Goal: Task Accomplishment & Management: Manage account settings

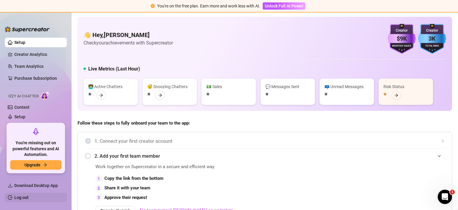
click at [23, 199] on link "Log out" at bounding box center [21, 197] width 14 height 5
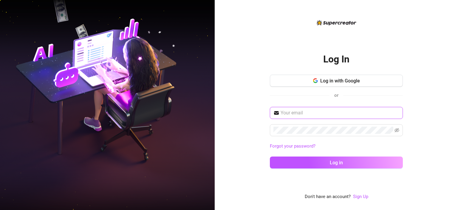
click at [311, 115] on input "text" at bounding box center [340, 112] width 119 height 7
paste input "[EMAIL_ADDRESS][DOMAIN_NAME]"
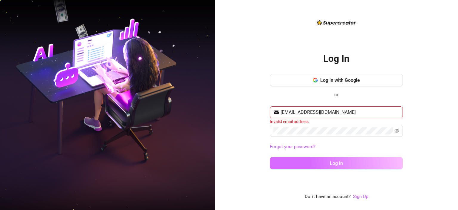
click at [338, 165] on span "Log in" at bounding box center [336, 163] width 13 height 6
click at [336, 163] on span "Log in" at bounding box center [336, 163] width 13 height 6
click at [329, 161] on button "Log in" at bounding box center [336, 163] width 133 height 12
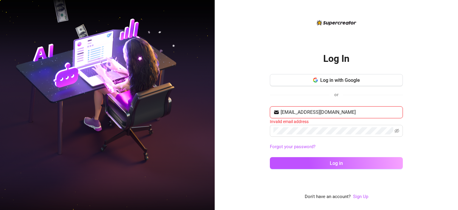
click at [346, 112] on input "[EMAIL_ADDRESS][DOMAIN_NAME]" at bounding box center [340, 112] width 119 height 7
paste input "justinechristopher"
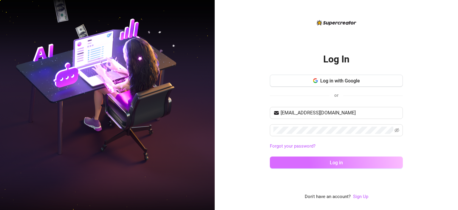
click at [322, 163] on button "Log in" at bounding box center [336, 162] width 133 height 12
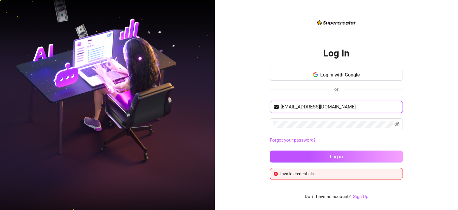
drag, startPoint x: 354, startPoint y: 106, endPoint x: 253, endPoint y: 114, distance: 101.7
click at [281, 110] on input "[EMAIL_ADDRESS][DOMAIN_NAME]" at bounding box center [340, 106] width 119 height 7
paste input "yne2023"
type input "[EMAIL_ADDRESS][DOMAIN_NAME]"
drag, startPoint x: 309, startPoint y: 128, endPoint x: 264, endPoint y: 126, distance: 45.1
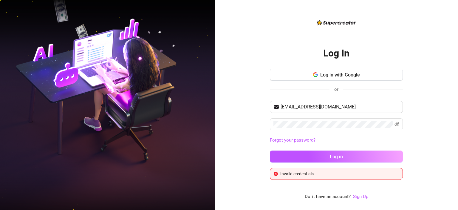
click at [264, 126] on div "Log In Log in with Google or [EMAIL_ADDRESS][DOMAIN_NAME] Forgot your password?…" at bounding box center [336, 105] width 243 height 210
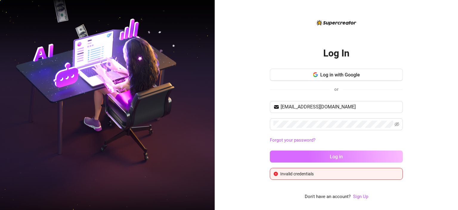
click at [335, 157] on span "Log in" at bounding box center [336, 157] width 13 height 6
